Goal: Task Accomplishment & Management: Use online tool/utility

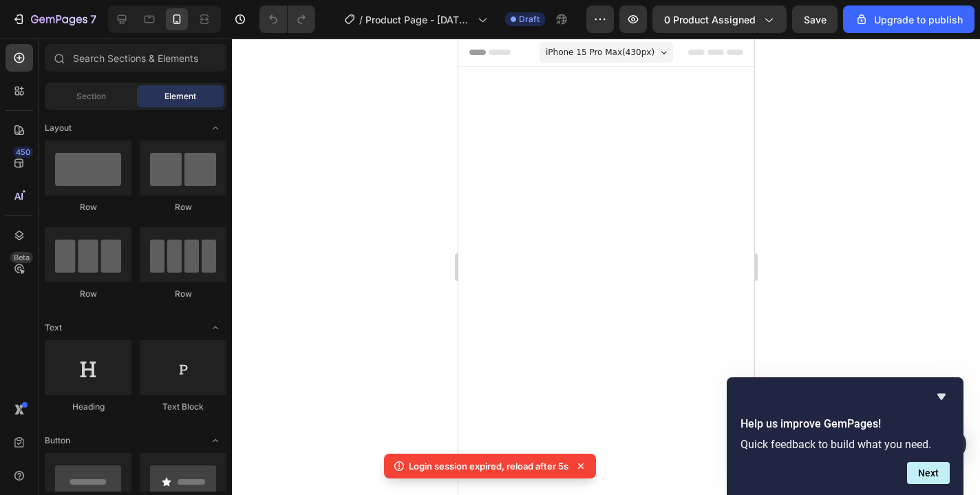
scroll to position [2922, 0]
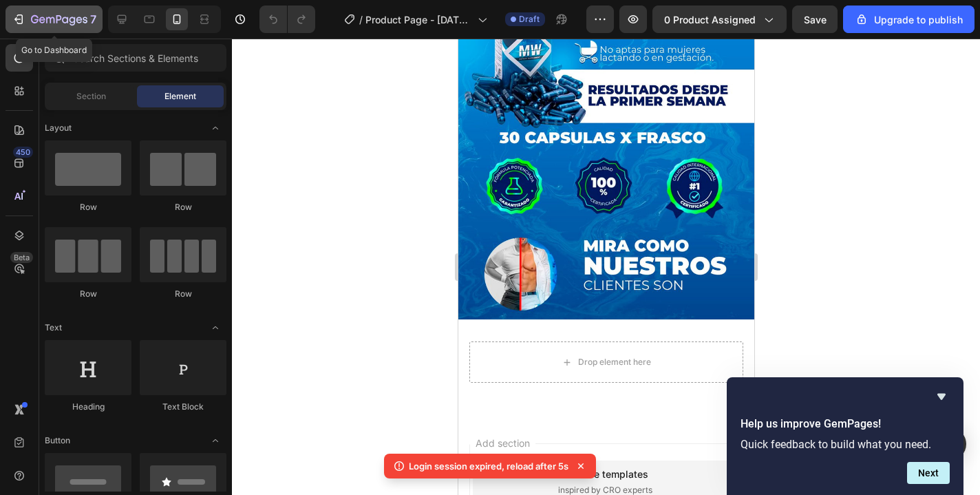
click at [47, 16] on icon "button" at bounding box center [59, 20] width 56 height 12
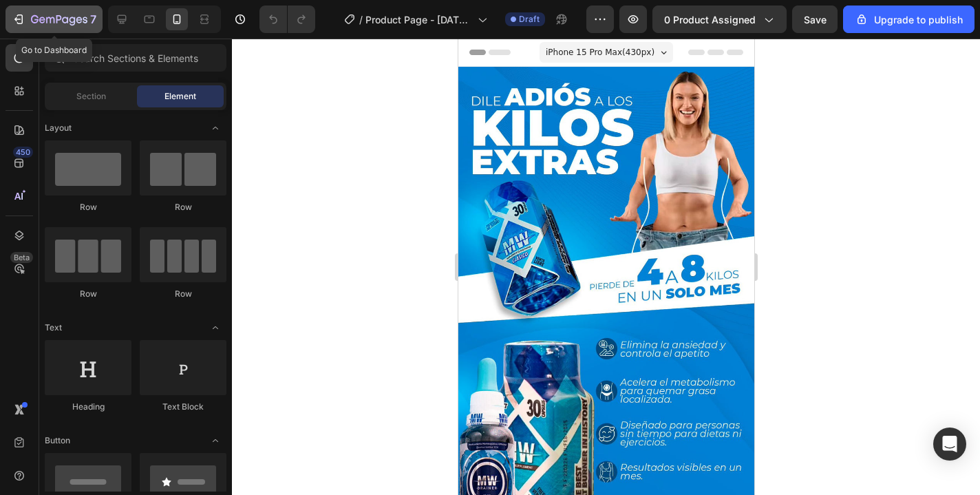
click at [55, 15] on icon "button" at bounding box center [59, 20] width 56 height 12
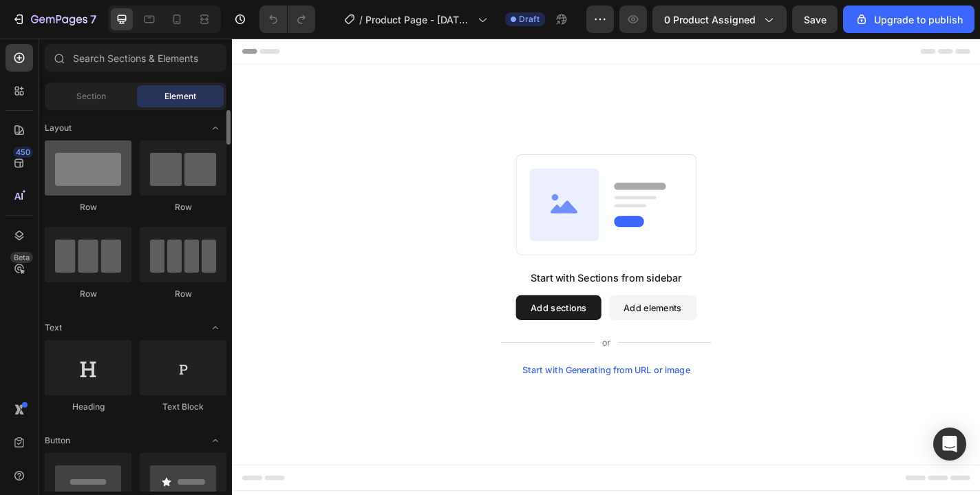
click at [97, 165] on div at bounding box center [88, 167] width 87 height 55
click at [669, 340] on button "Add elements" at bounding box center [696, 336] width 97 height 28
click at [604, 343] on button "Add sections" at bounding box center [592, 336] width 94 height 28
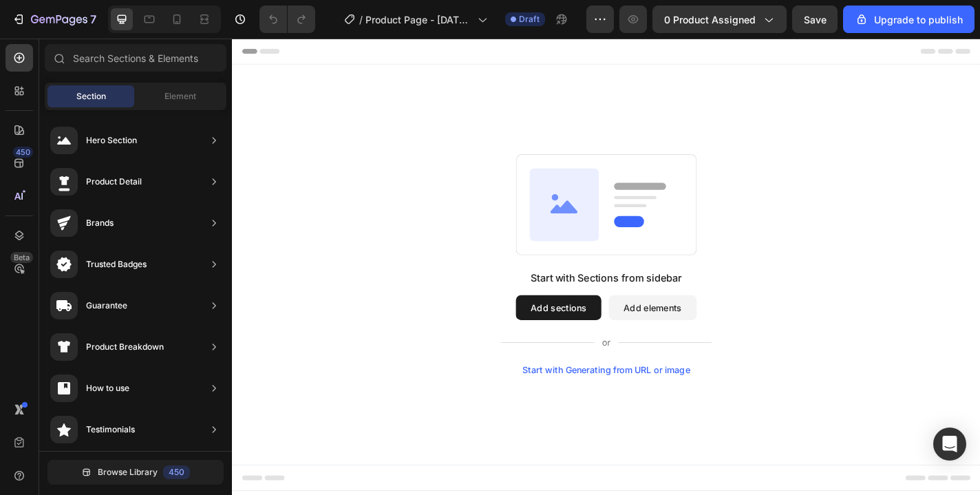
click at [705, 333] on button "Add elements" at bounding box center [696, 336] width 97 height 28
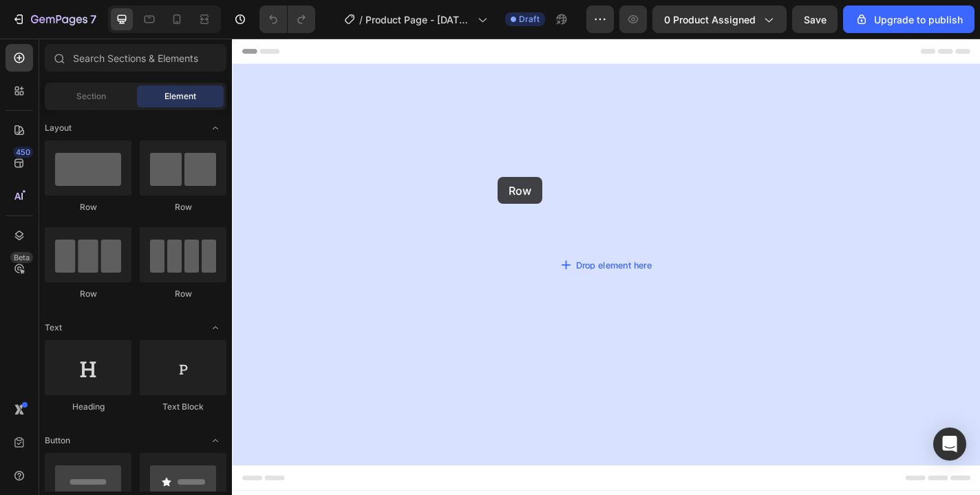
drag, startPoint x: 322, startPoint y: 194, endPoint x: 525, endPoint y: 191, distance: 203.1
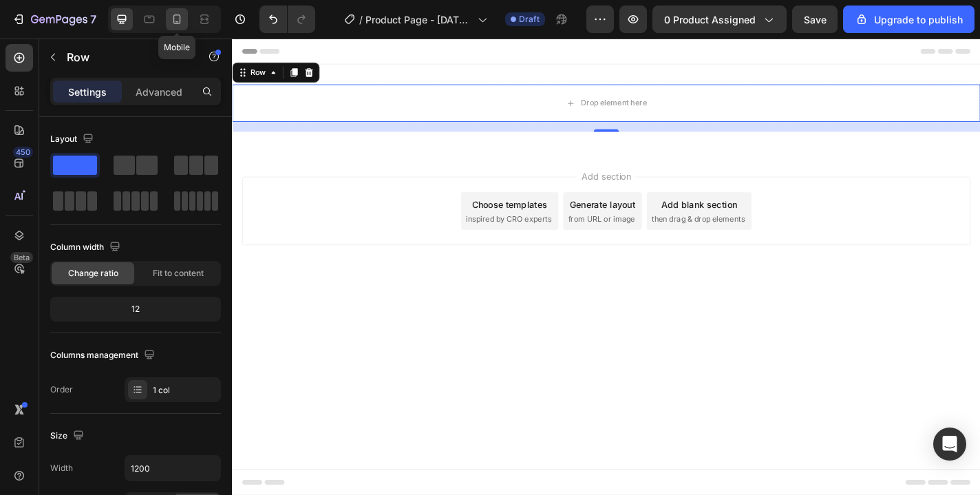
click at [178, 21] on icon at bounding box center [177, 19] width 14 height 14
type input "100%"
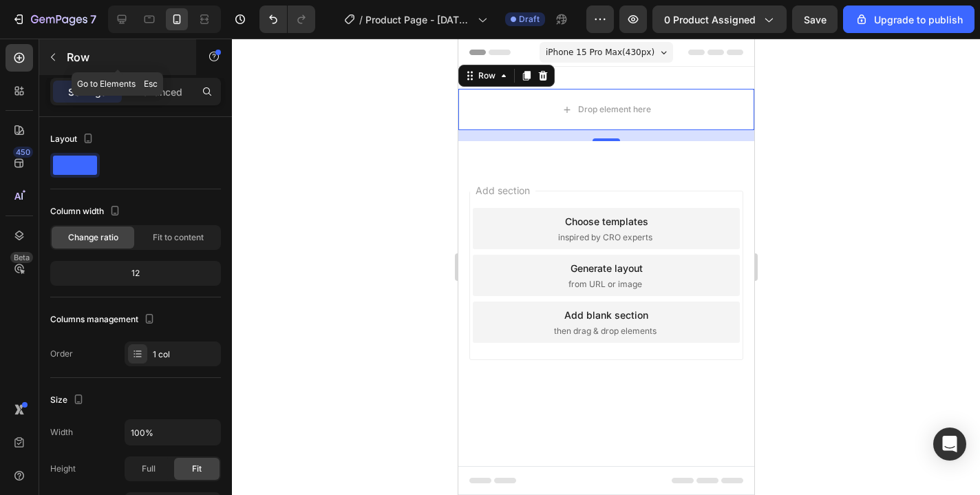
click at [68, 59] on p "Row" at bounding box center [125, 57] width 117 height 17
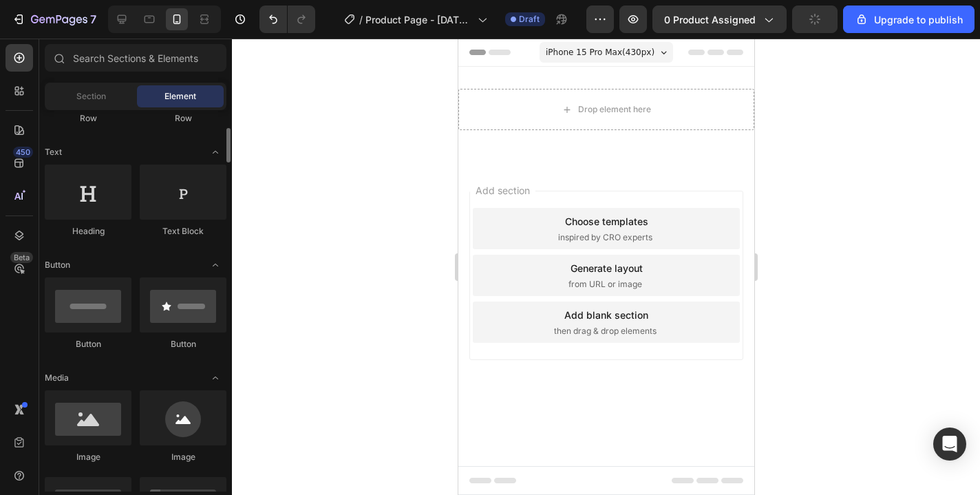
scroll to position [179, 0]
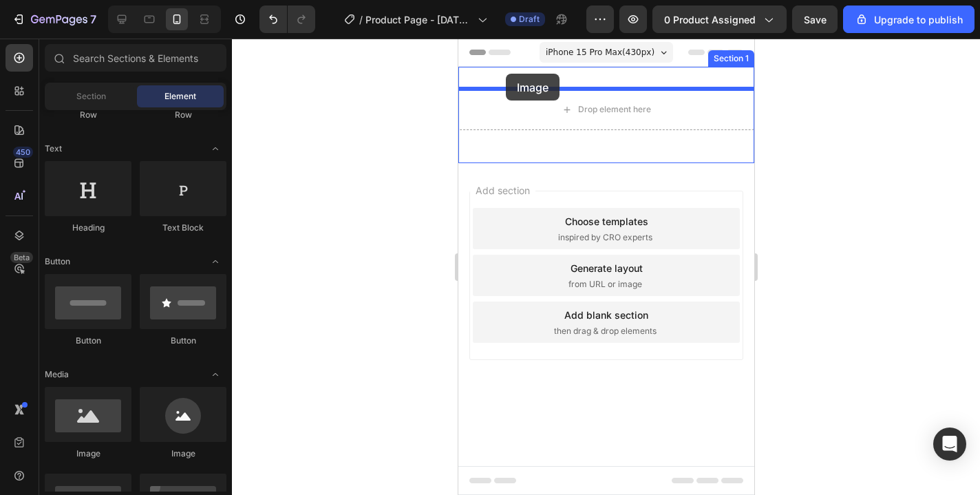
drag, startPoint x: 552, startPoint y: 452, endPoint x: 505, endPoint y: 74, distance: 380.9
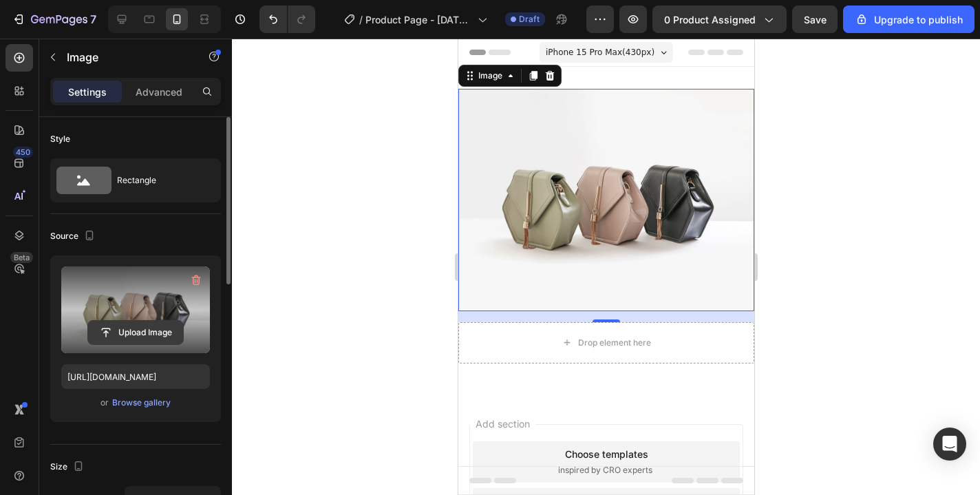
click at [151, 330] on input "file" at bounding box center [135, 332] width 95 height 23
